Goal: Find contact information: Find contact information

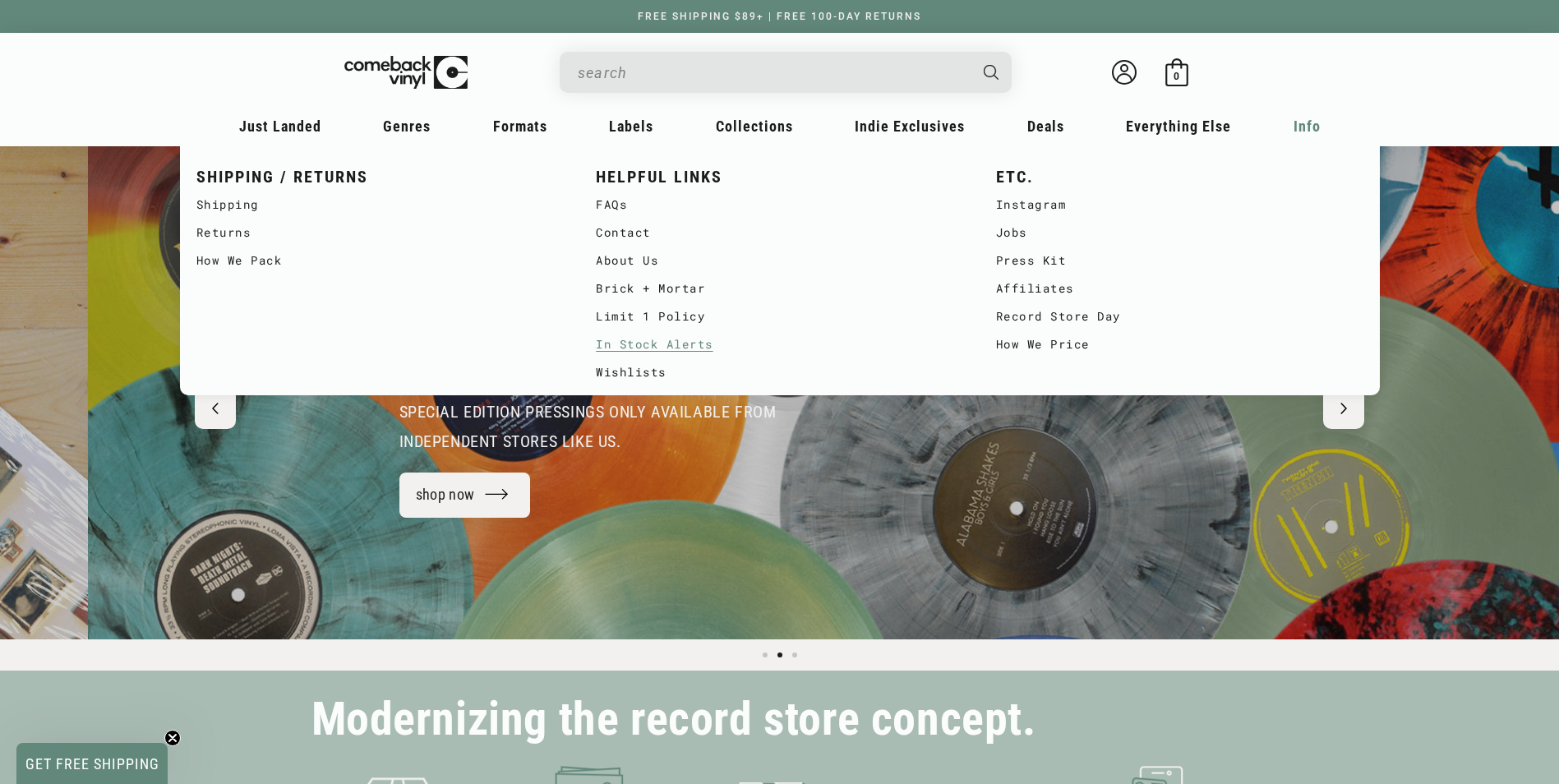
scroll to position [0, 1559]
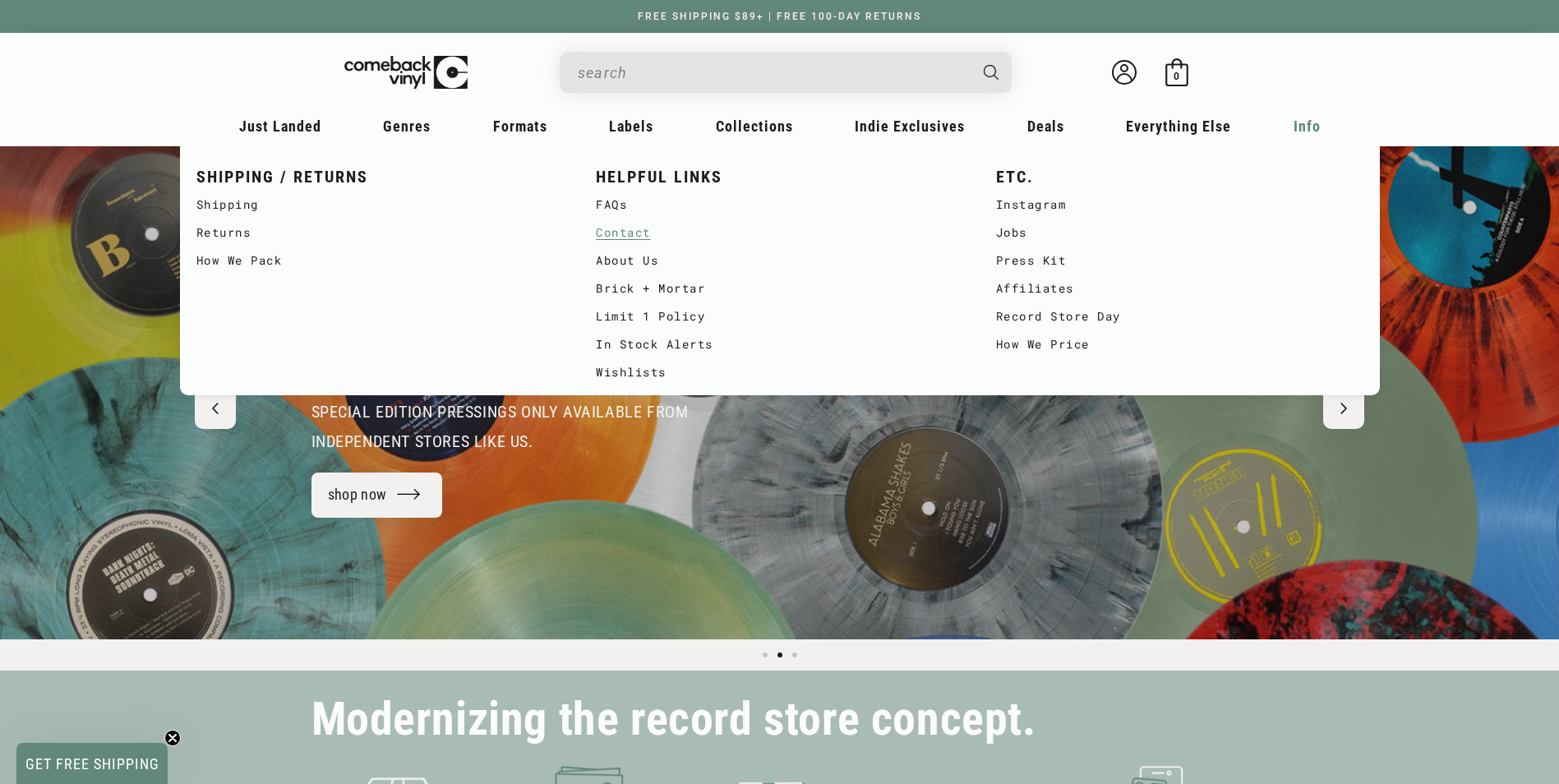
click at [628, 237] on link "Contact" at bounding box center [780, 232] width 368 height 28
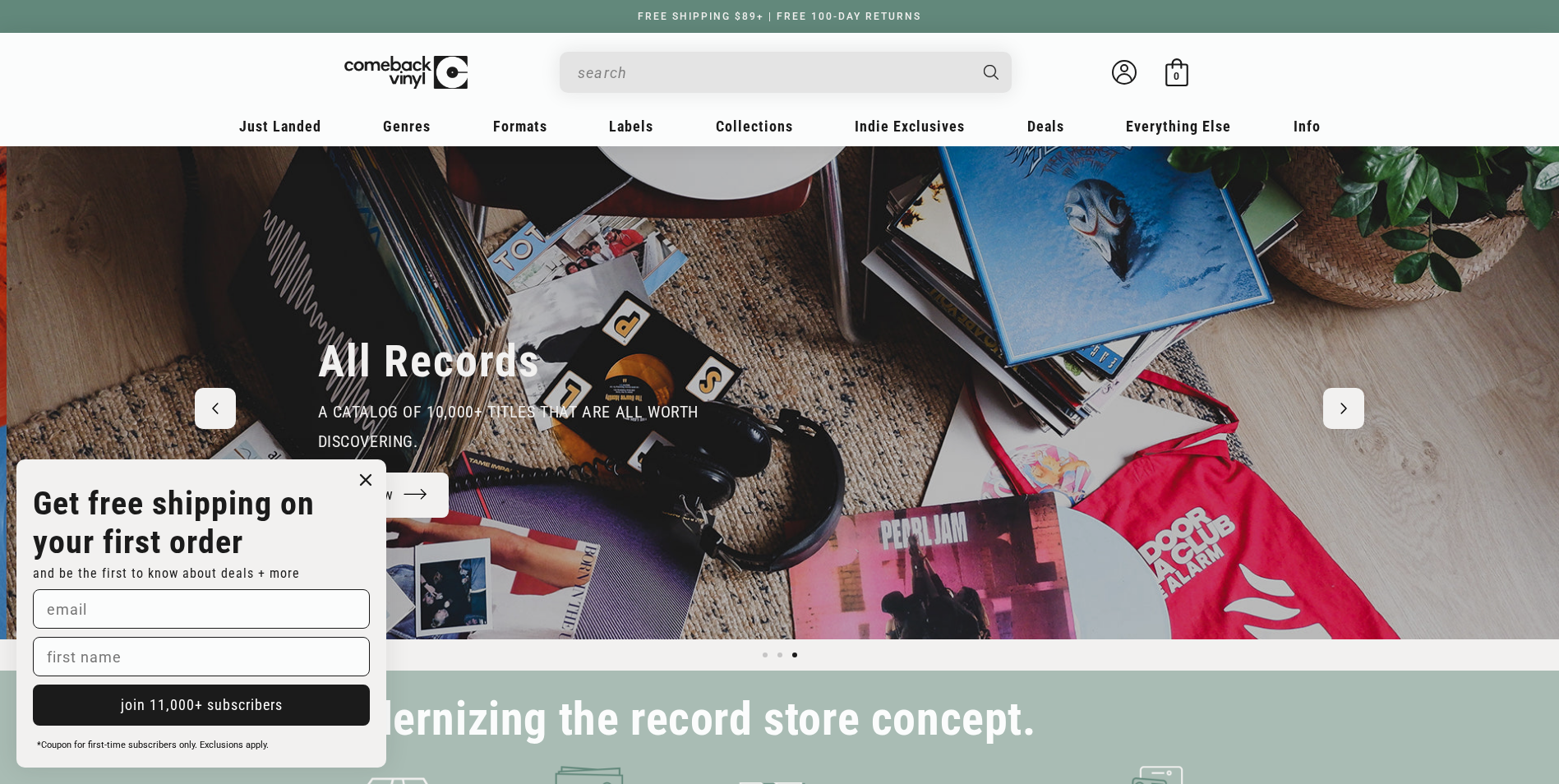
scroll to position [0, 3119]
